Goal: Task Accomplishment & Management: Use online tool/utility

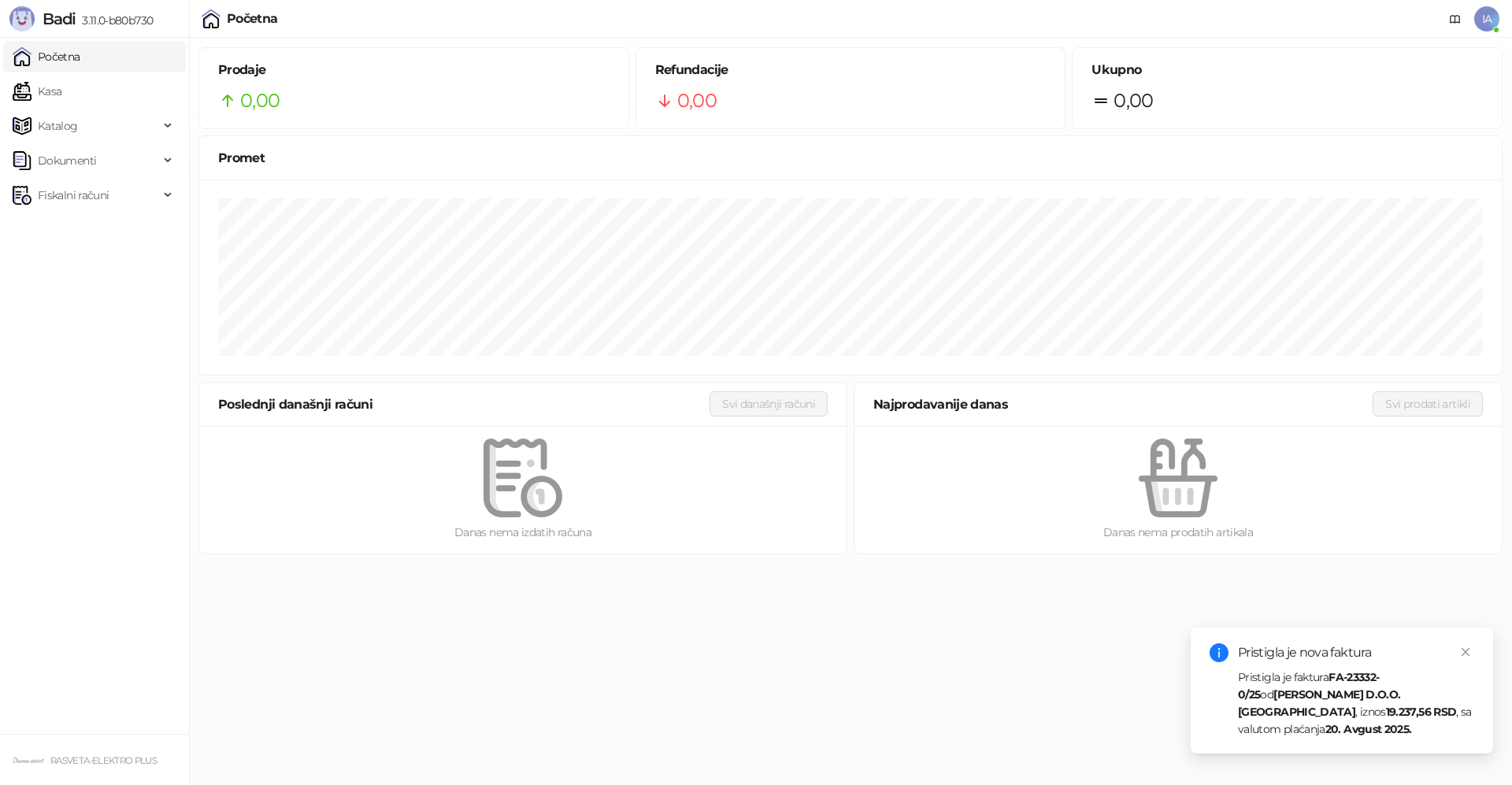
click at [1354, 711] on strong "[PERSON_NAME] D.O.O. [GEOGRAPHIC_DATA]" at bounding box center [1319, 703] width 162 height 31
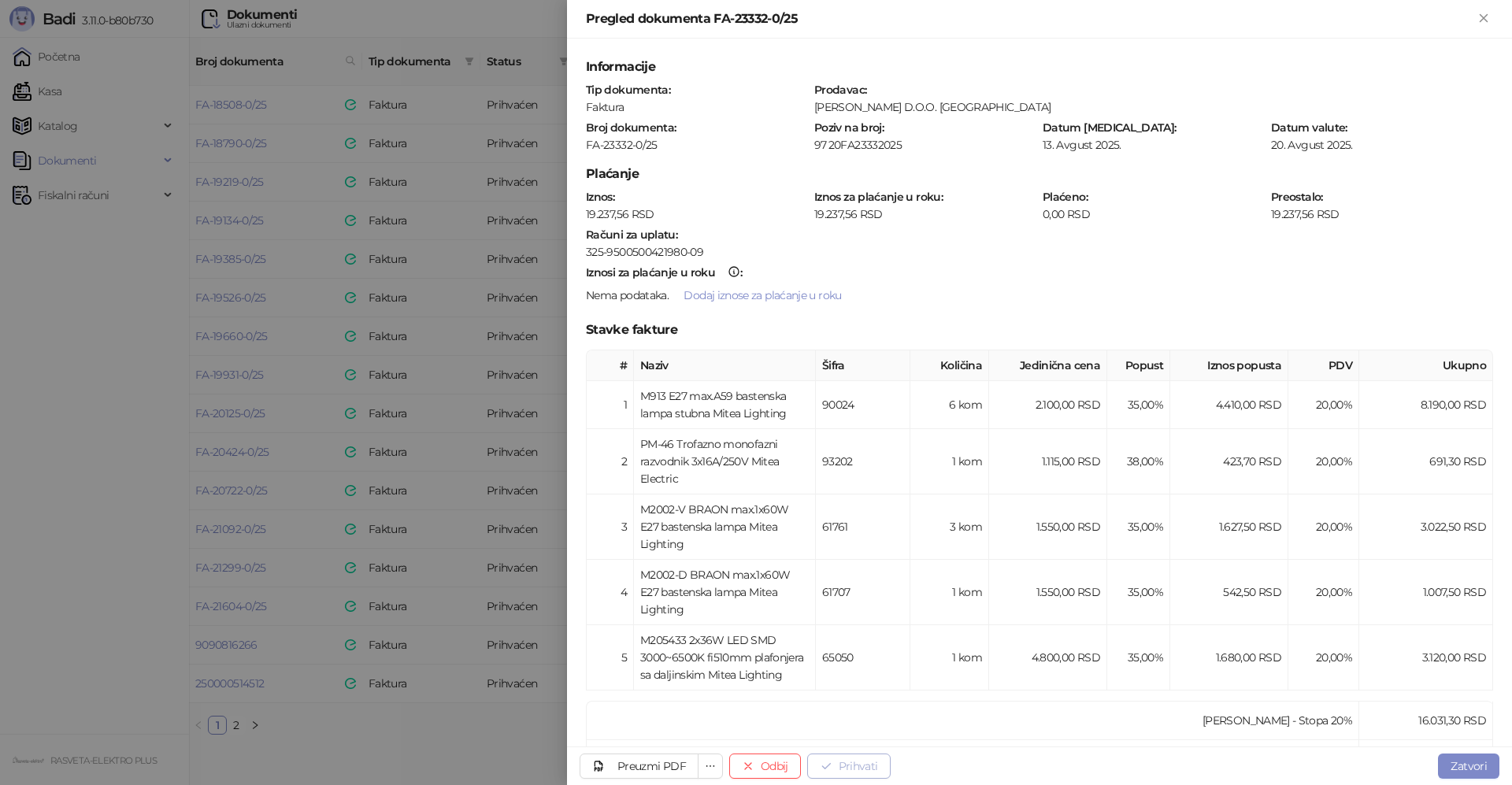
click at [850, 772] on button "Prihvati" at bounding box center [849, 766] width 84 height 25
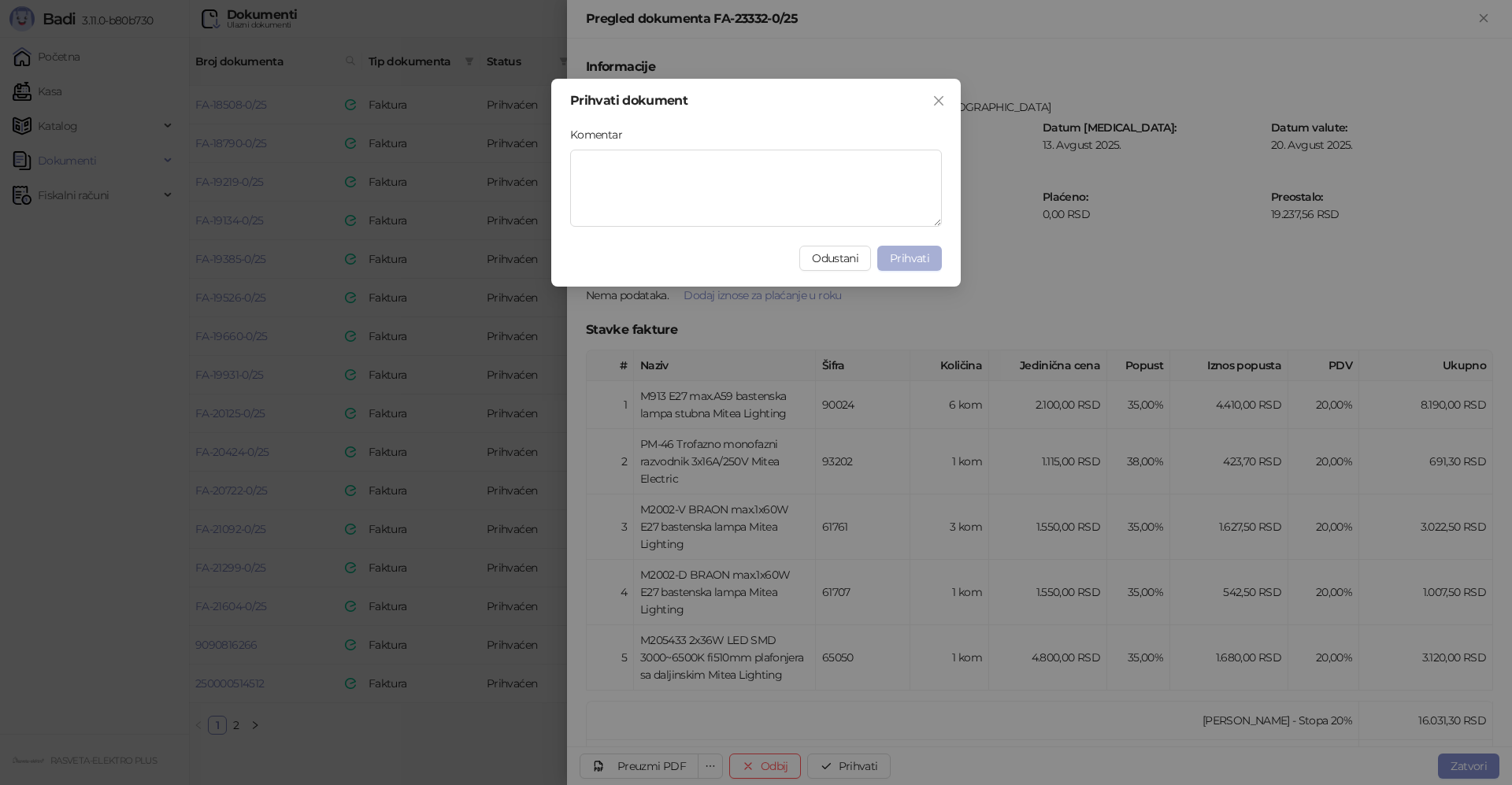
click at [927, 260] on span "Prihvati" at bounding box center [909, 258] width 40 height 14
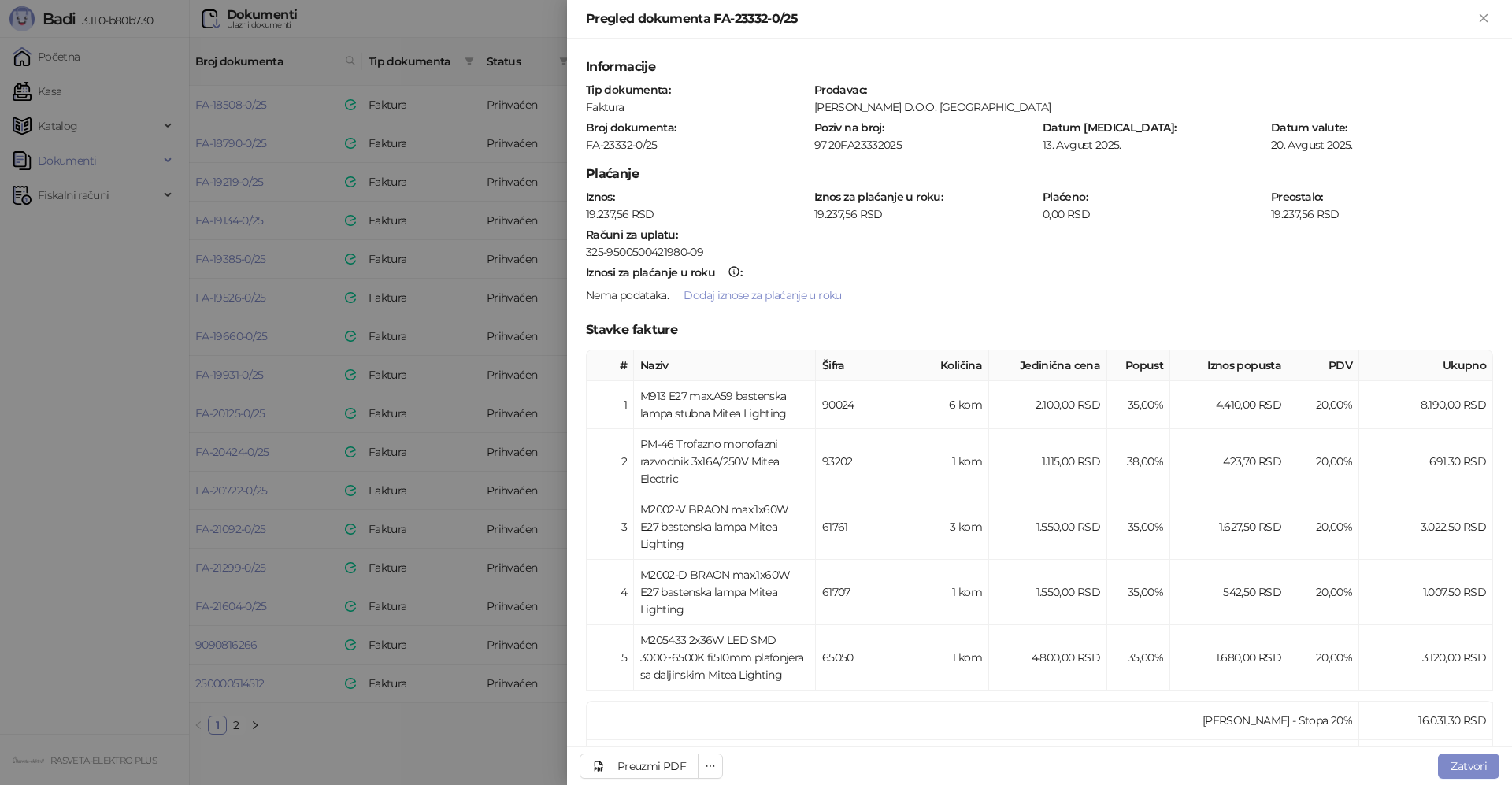
click at [501, 728] on div at bounding box center [756, 392] width 1512 height 785
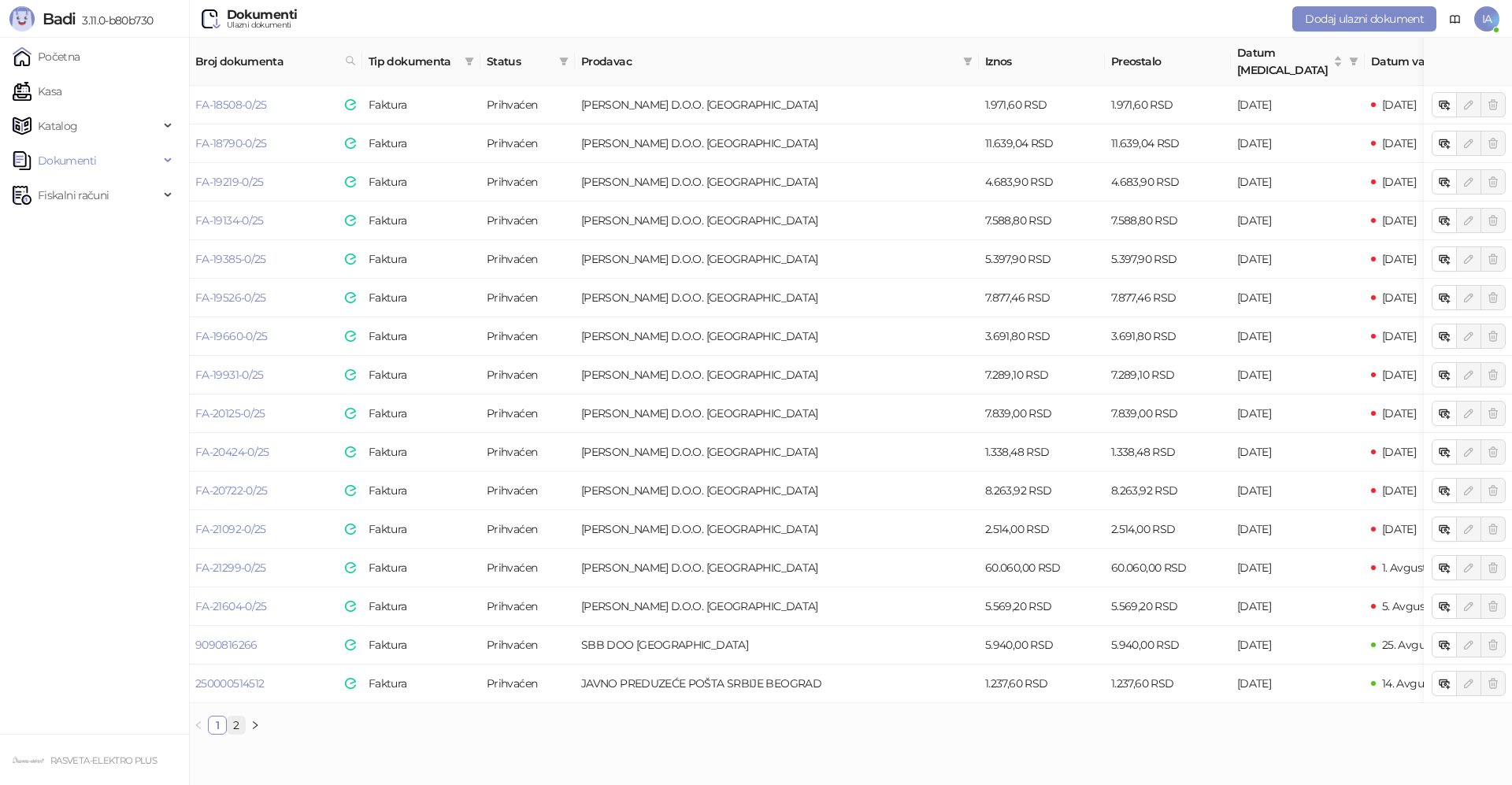
click at [240, 718] on link "2" at bounding box center [236, 725] width 17 height 17
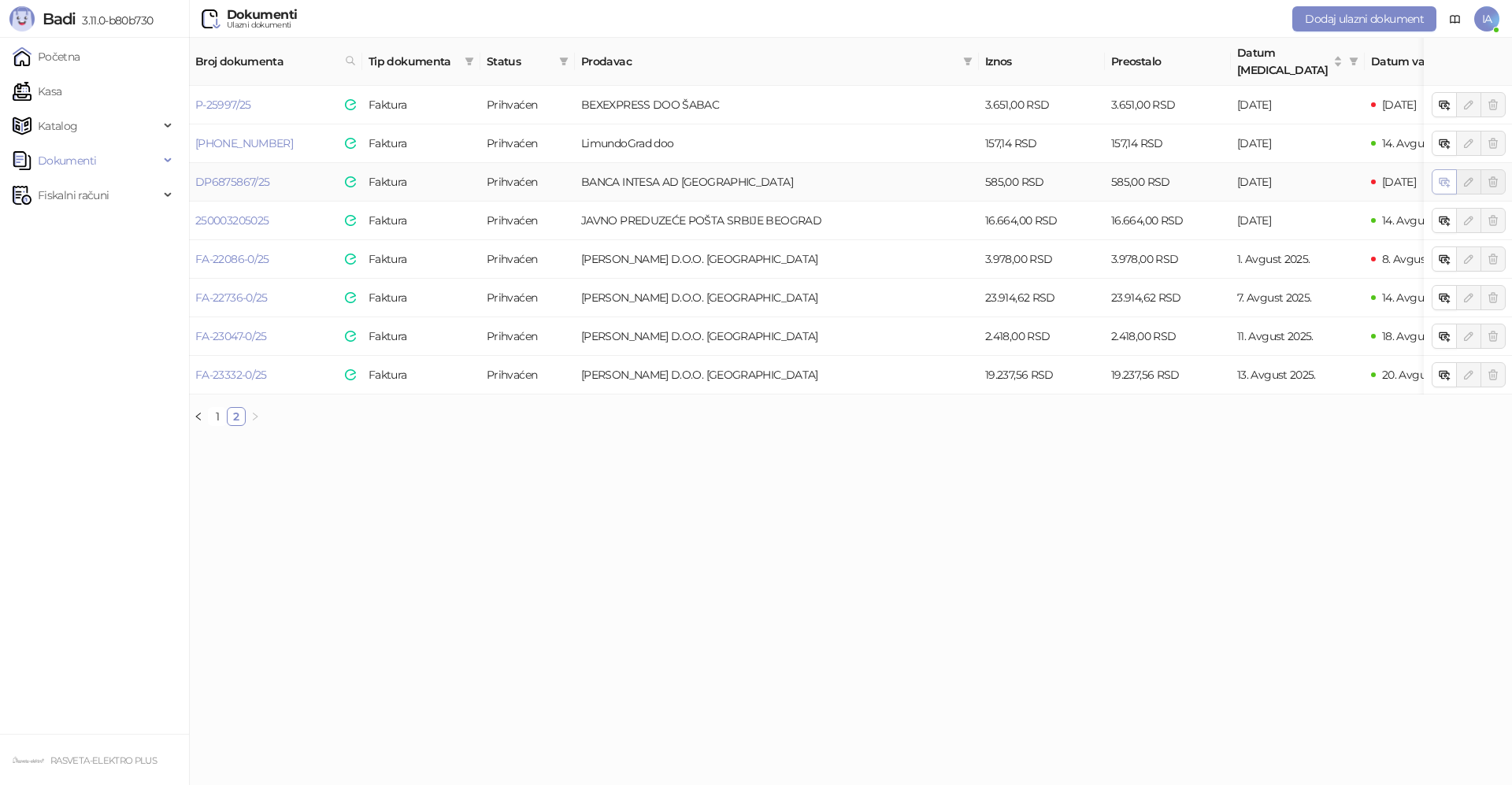
click at [1446, 182] on icon "button" at bounding box center [1446, 185] width 5 height 5
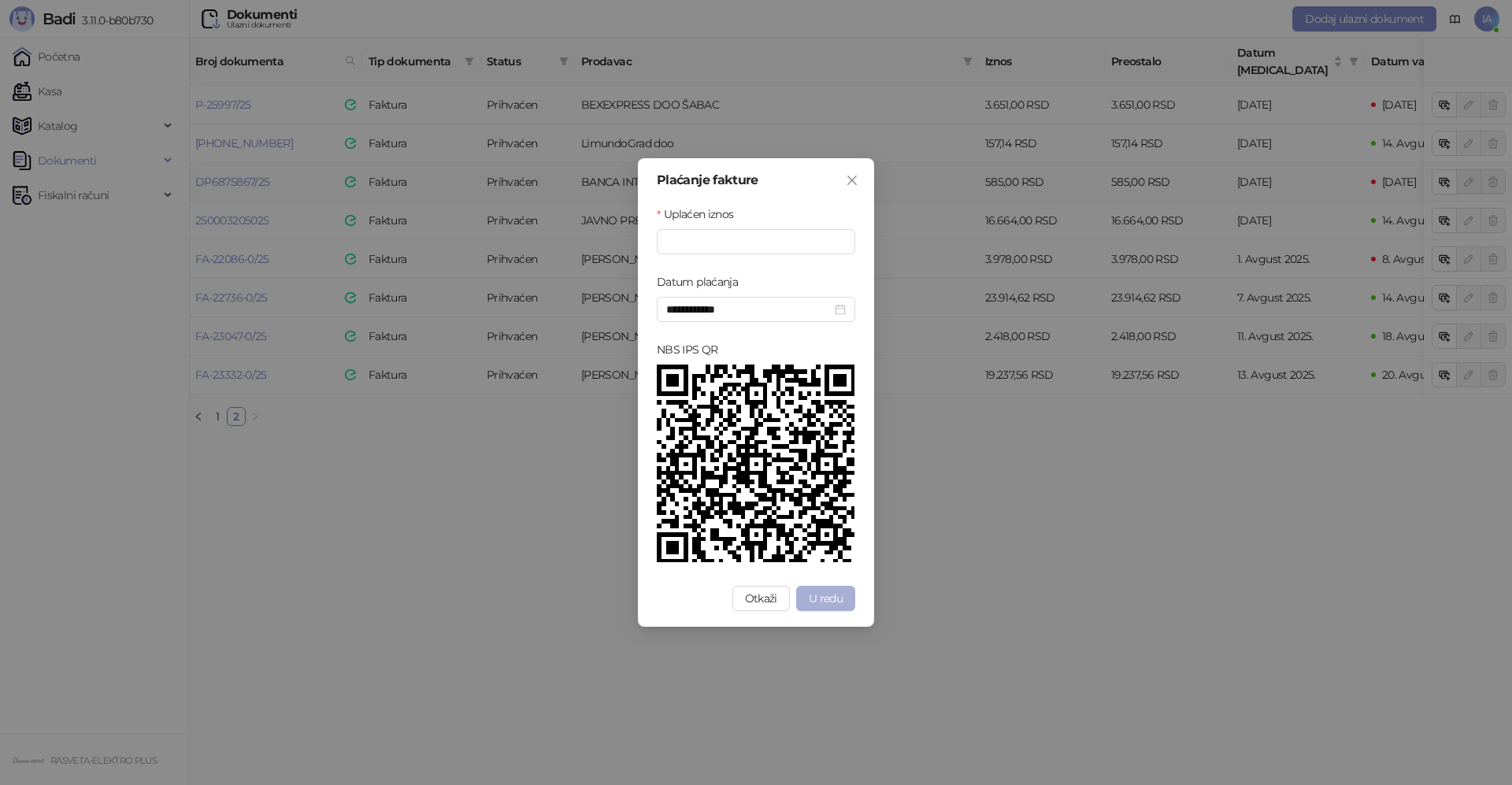
click at [845, 602] on button "U redu" at bounding box center [826, 598] width 59 height 25
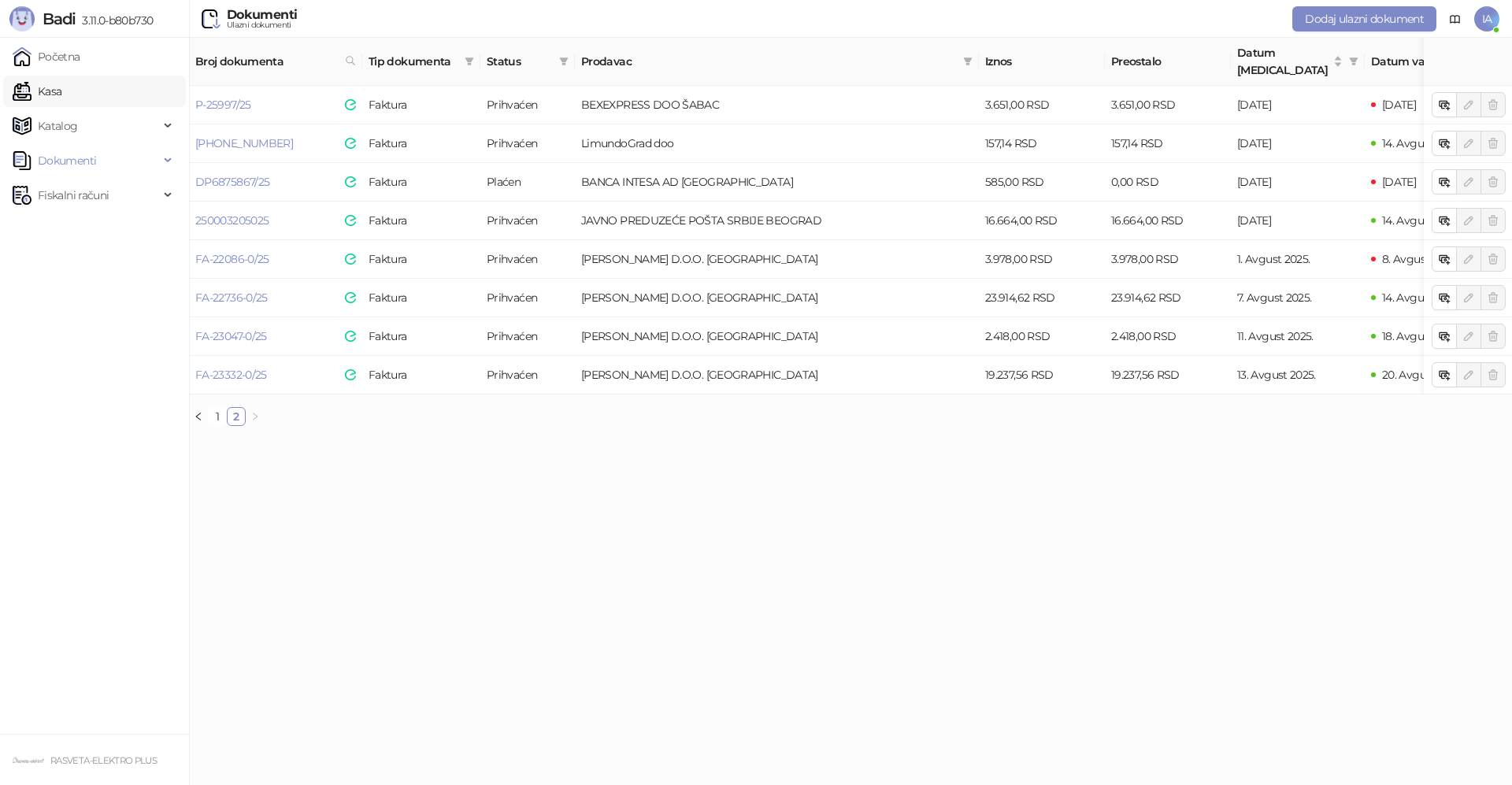
click at [61, 91] on link "Kasa" at bounding box center [37, 92] width 49 height 31
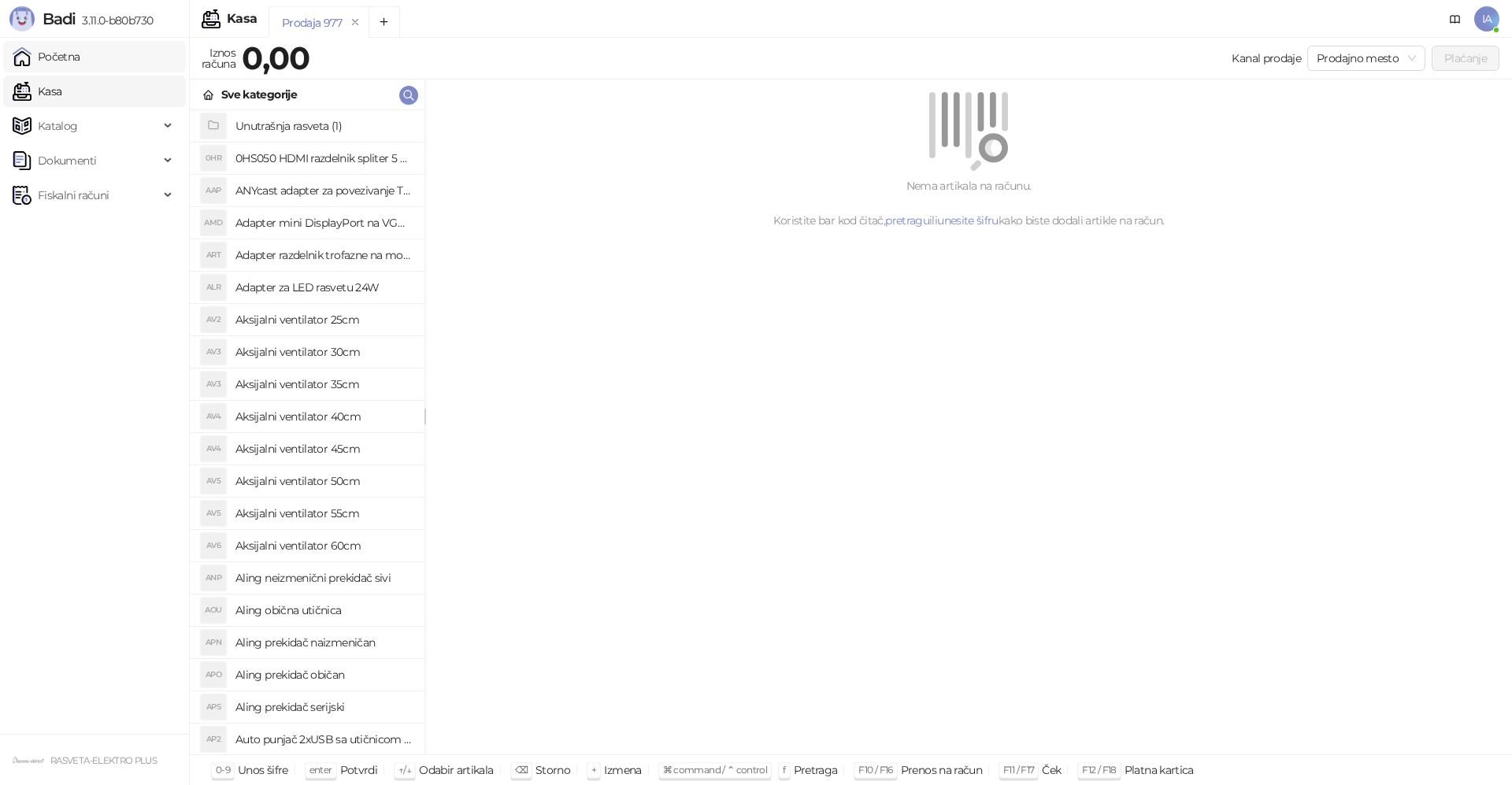
click at [80, 54] on link "Početna" at bounding box center [47, 56] width 67 height 31
